Goal: Task Accomplishment & Management: Manage account settings

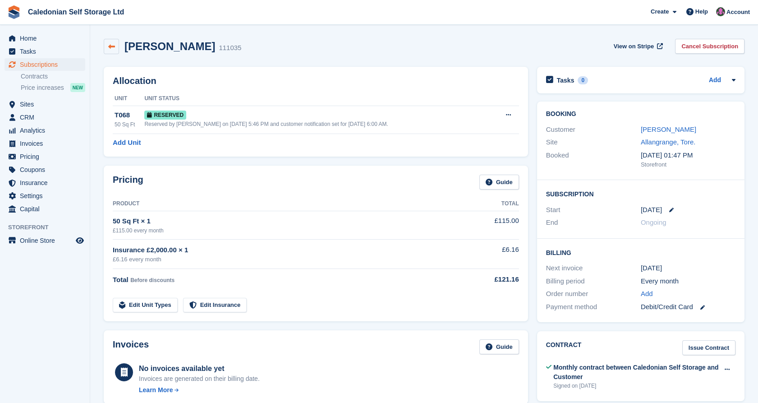
click at [111, 44] on icon at bounding box center [111, 46] width 7 height 7
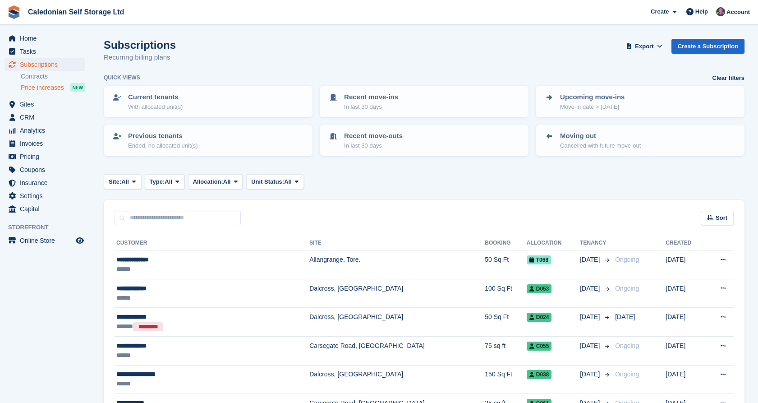
click at [47, 92] on link "Price increases NEW" at bounding box center [53, 88] width 65 height 10
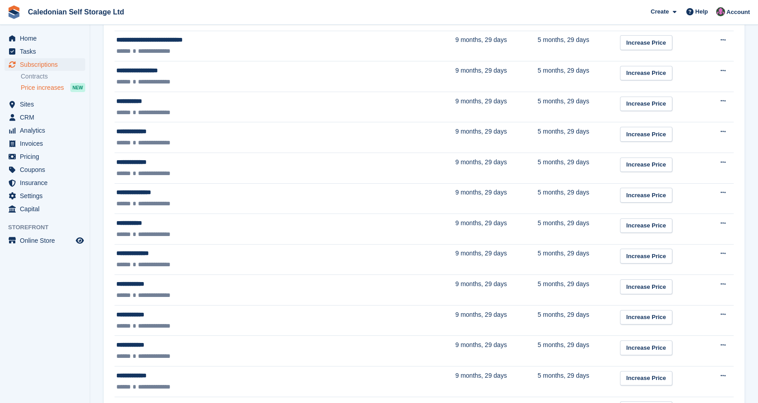
scroll to position [529, 0]
click at [35, 51] on span "Tasks" at bounding box center [47, 51] width 54 height 13
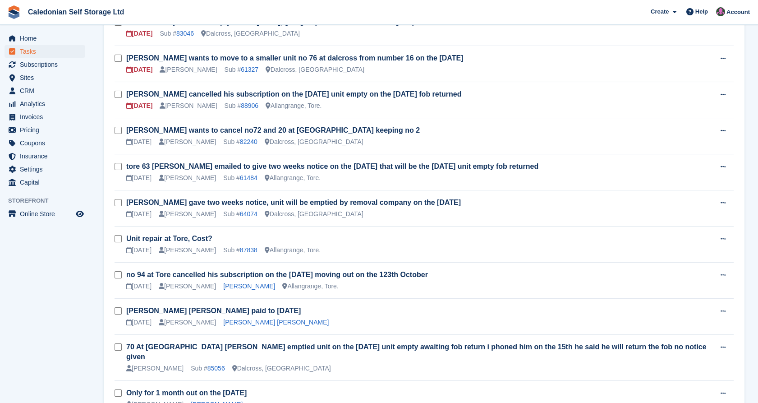
scroll to position [205, 0]
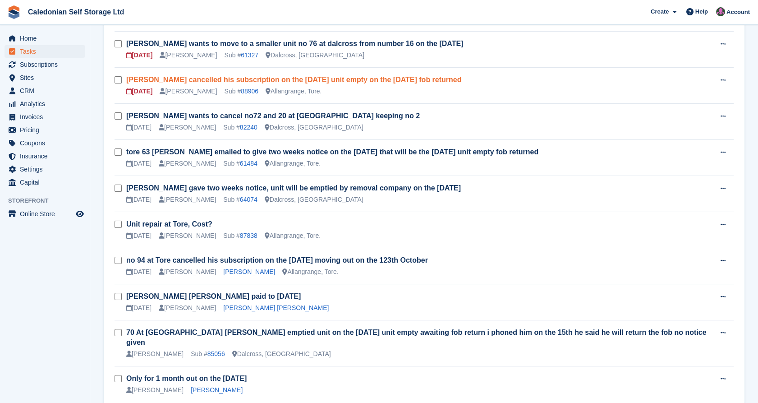
click at [442, 81] on link "[PERSON_NAME] cancelled his subscription on the [DATE] unit empty on the [DATE]…" at bounding box center [293, 80] width 335 height 8
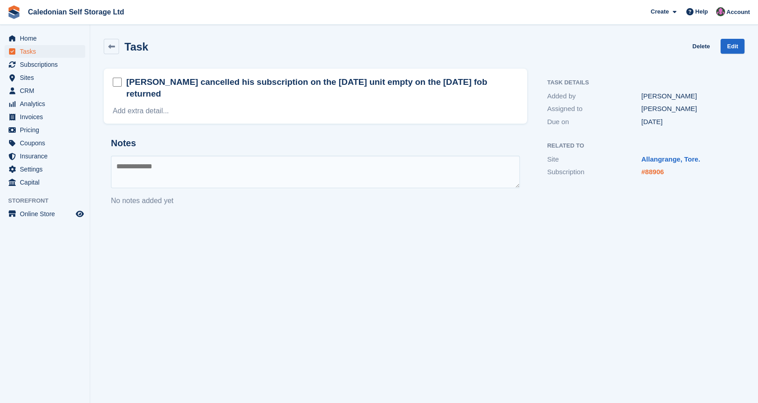
click at [655, 172] on link "#88906" at bounding box center [652, 172] width 23 height 8
